Goal: Task Accomplishment & Management: Manage account settings

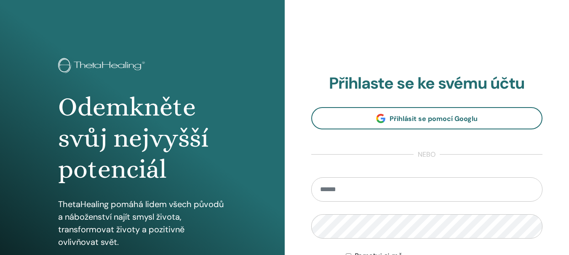
type input "**********"
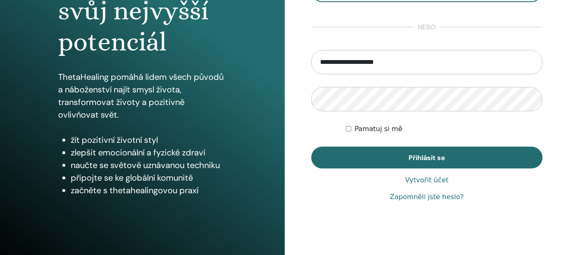
scroll to position [128, 0]
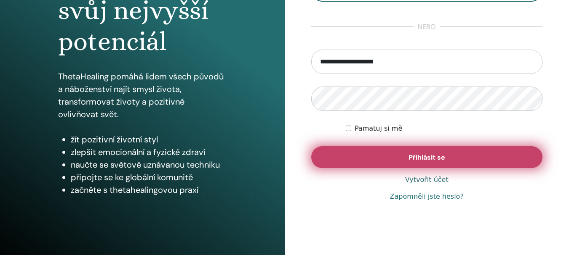
click at [463, 161] on button "Přihlásit se" at bounding box center [426, 157] width 231 height 22
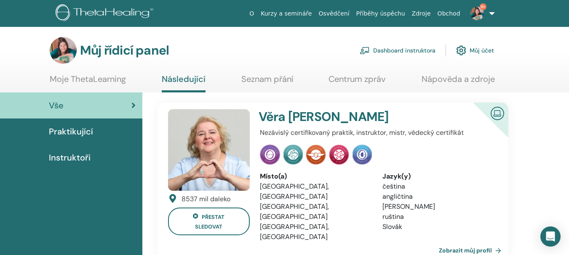
click at [420, 47] on font "Dashboard instruktora" at bounding box center [404, 51] width 62 height 8
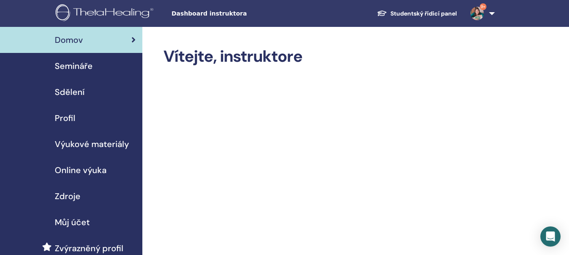
click at [85, 64] on font "Semináře" at bounding box center [74, 66] width 38 height 11
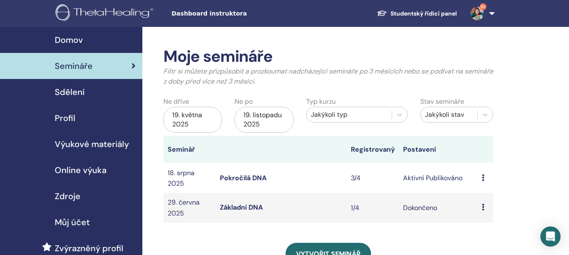
click at [483, 177] on icon at bounding box center [482, 178] width 3 height 7
click at [425, 176] on font "Aktivní Publikováno" at bounding box center [432, 178] width 59 height 9
click at [482, 180] on icon at bounding box center [482, 178] width 3 height 7
click at [480, 199] on font "Upravit" at bounding box center [479, 199] width 22 height 9
click at [483, 183] on td "Náhled Upravit Účastníci Zrušit" at bounding box center [485, 178] width 16 height 30
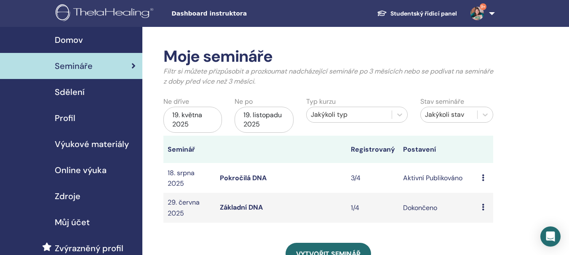
click at [482, 180] on icon at bounding box center [482, 178] width 3 height 7
click at [479, 211] on font "Účastníci" at bounding box center [482, 212] width 29 height 9
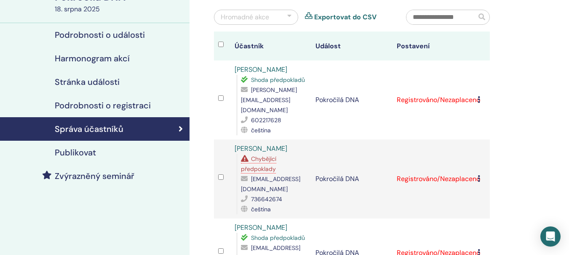
scroll to position [90, 0]
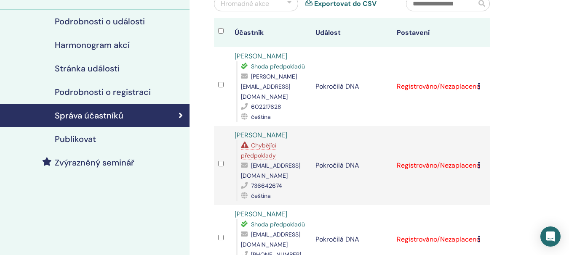
click at [479, 83] on icon at bounding box center [478, 86] width 3 height 7
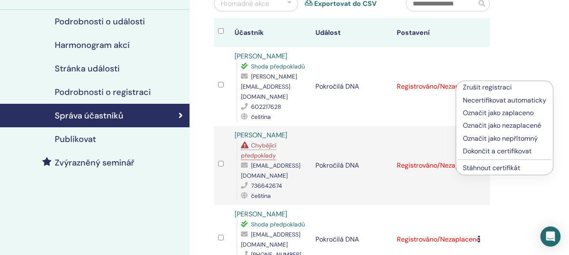
click at [493, 152] on font "Dokončit a certifikovat" at bounding box center [497, 151] width 69 height 9
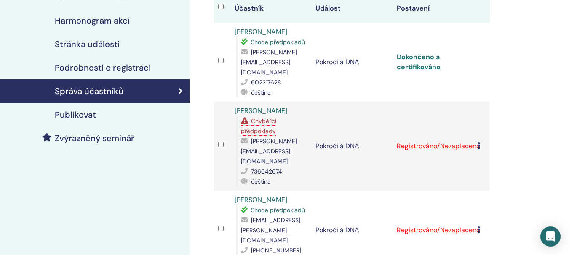
scroll to position [119, 0]
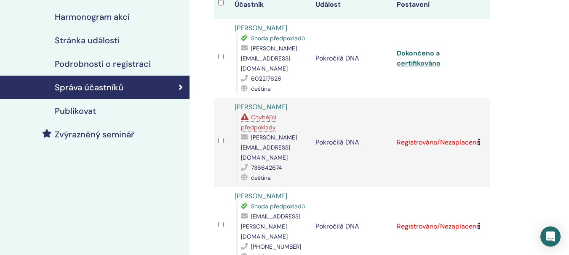
click at [270, 118] on font "Chybějící předpoklady" at bounding box center [258, 123] width 35 height 18
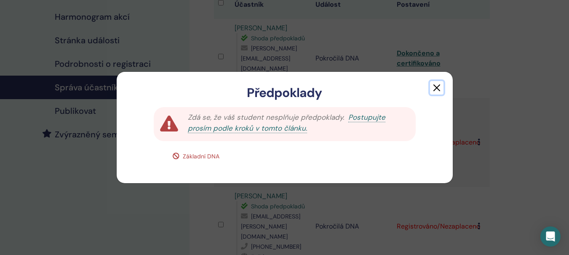
click at [436, 86] on button "button" at bounding box center [436, 87] width 13 height 13
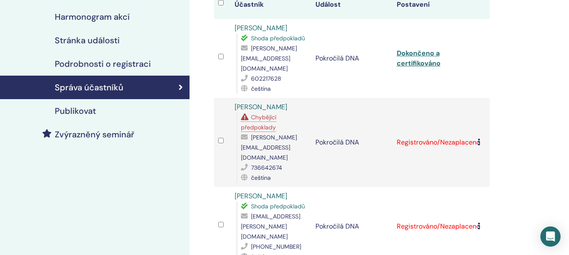
click at [473, 200] on td "Registrováno/Nezaplaceno" at bounding box center [432, 226] width 81 height 79
click at [478, 223] on icon at bounding box center [478, 226] width 3 height 7
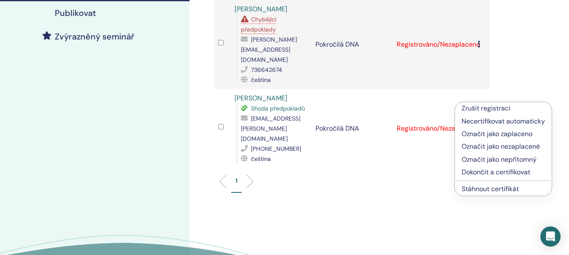
scroll to position [215, 0]
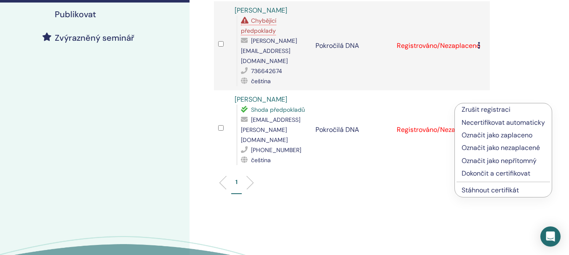
click at [505, 170] on font "Dokončit a certifikovat" at bounding box center [495, 173] width 69 height 9
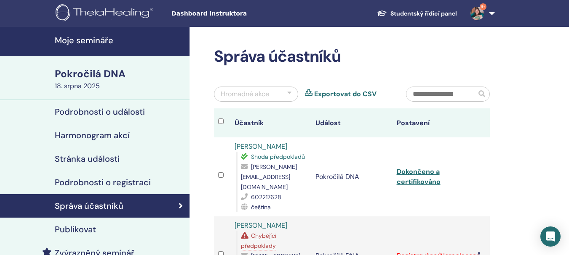
click at [117, 40] on h4 "Moje semináře" at bounding box center [120, 40] width 130 height 10
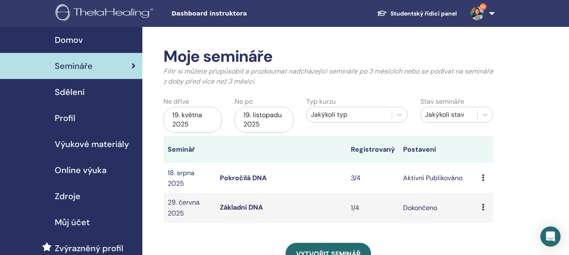
click at [191, 118] on font "19. května 2025" at bounding box center [187, 120] width 30 height 18
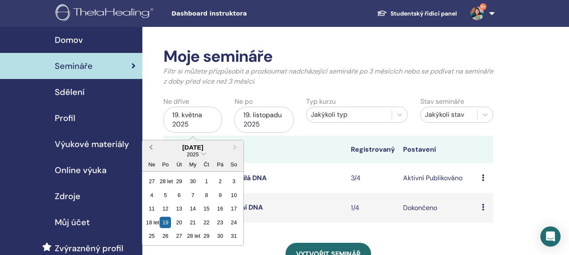
click at [147, 148] on button "Předchozí měsíc" at bounding box center [149, 147] width 13 height 13
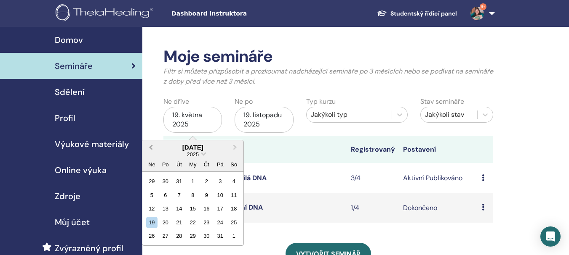
click at [147, 148] on button "Předchozí měsíc" at bounding box center [149, 147] width 13 height 13
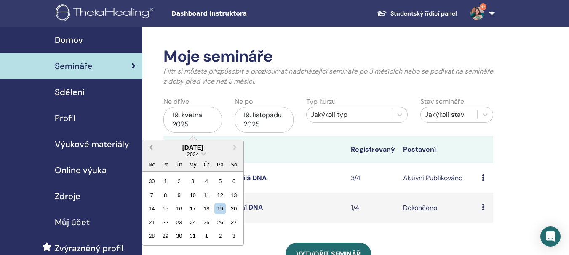
click at [147, 148] on button "Předchozí měsíc" at bounding box center [149, 147] width 13 height 13
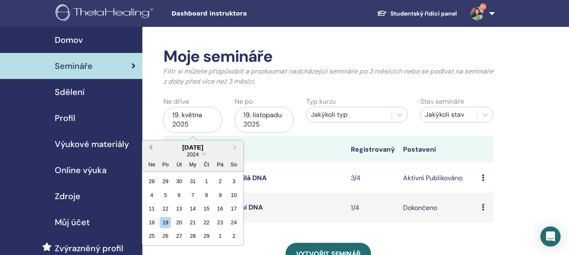
click at [147, 148] on button "Předchozí měsíc" at bounding box center [149, 147] width 13 height 13
click at [202, 154] on span "Vyberte datum" at bounding box center [203, 153] width 5 height 5
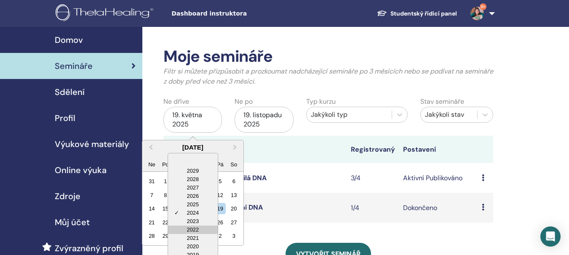
click at [191, 227] on div "2022" at bounding box center [193, 230] width 50 height 8
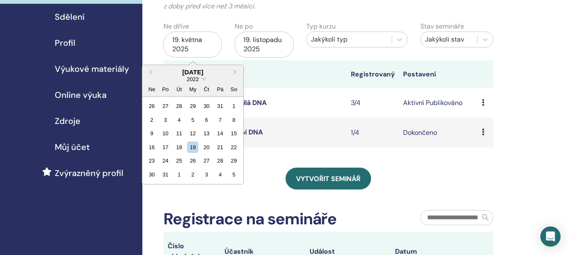
scroll to position [87, 0]
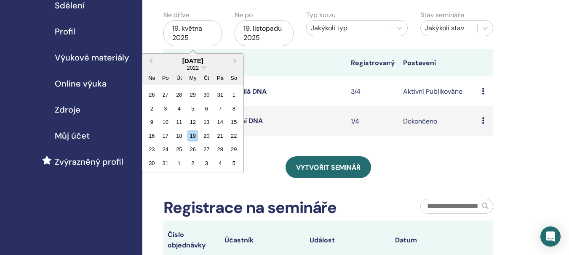
click at [393, 48] on div "Typ kurzu Jakýkoli typ" at bounding box center [357, 29] width 114 height 39
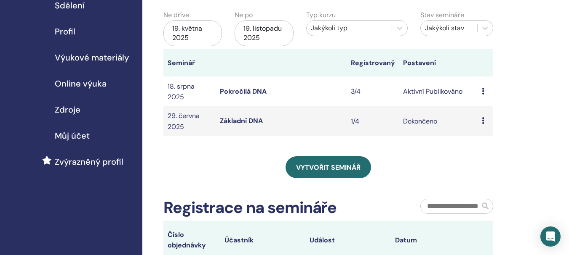
click at [433, 30] on font "Jakýkoli stav" at bounding box center [444, 28] width 39 height 9
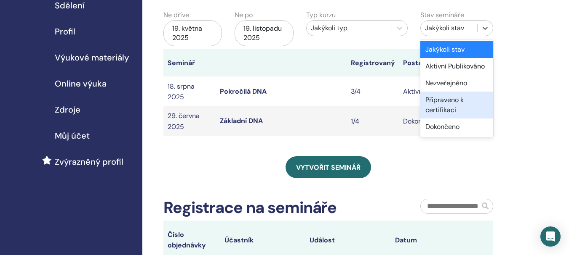
click at [437, 111] on font "Připraveno k certifikaci" at bounding box center [444, 105] width 38 height 19
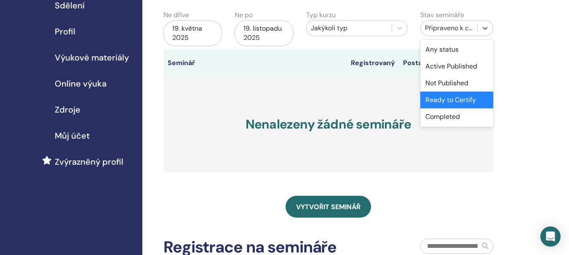
click at [444, 31] on font "Připraveno k certifikaci" at bounding box center [460, 28] width 71 height 9
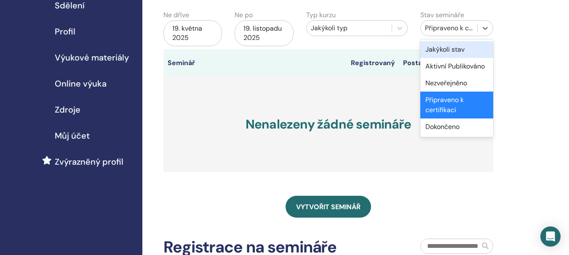
click at [444, 48] on font "Jakýkoli stav" at bounding box center [444, 49] width 39 height 9
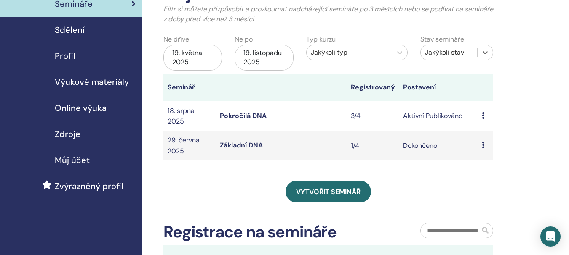
scroll to position [49, 0]
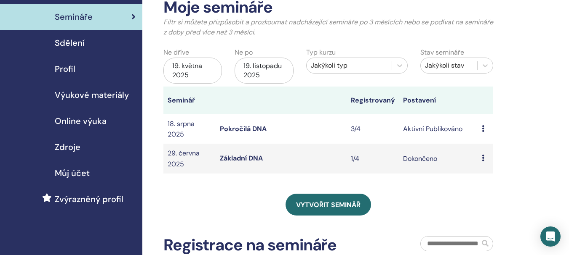
click at [80, 18] on font "Semináře" at bounding box center [74, 16] width 38 height 11
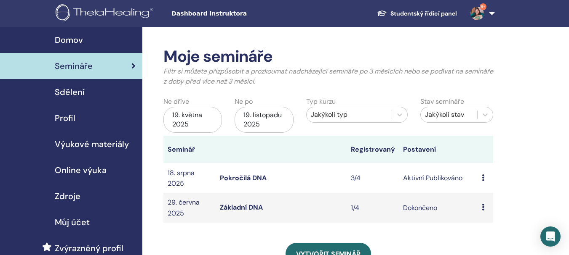
click at [482, 178] on icon at bounding box center [482, 178] width 3 height 7
click at [481, 210] on font "Účastníci" at bounding box center [482, 210] width 29 height 9
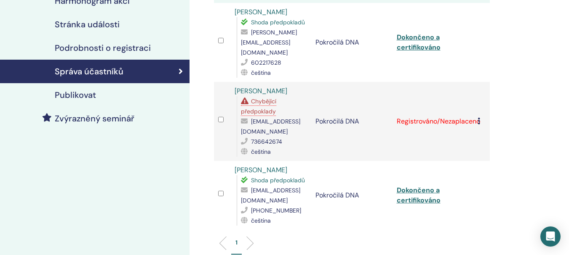
scroll to position [143, 0]
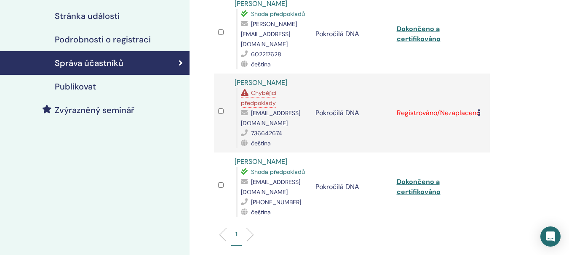
click at [252, 90] on font "Chybějící předpoklady" at bounding box center [258, 98] width 35 height 18
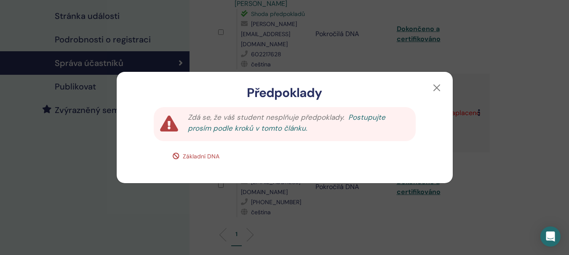
click at [247, 129] on font "Postupujte prosím podle kroků v tomto článku." at bounding box center [286, 123] width 197 height 20
